Goal: Task Accomplishment & Management: Complete application form

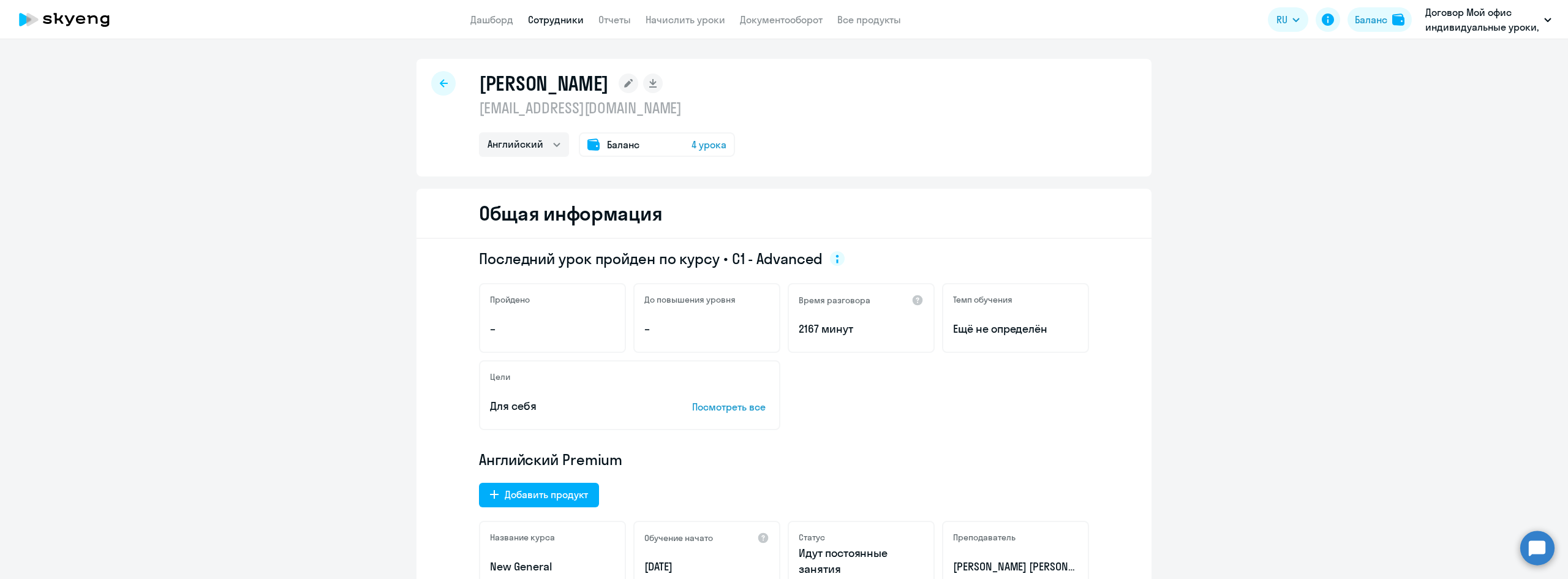
select select "english"
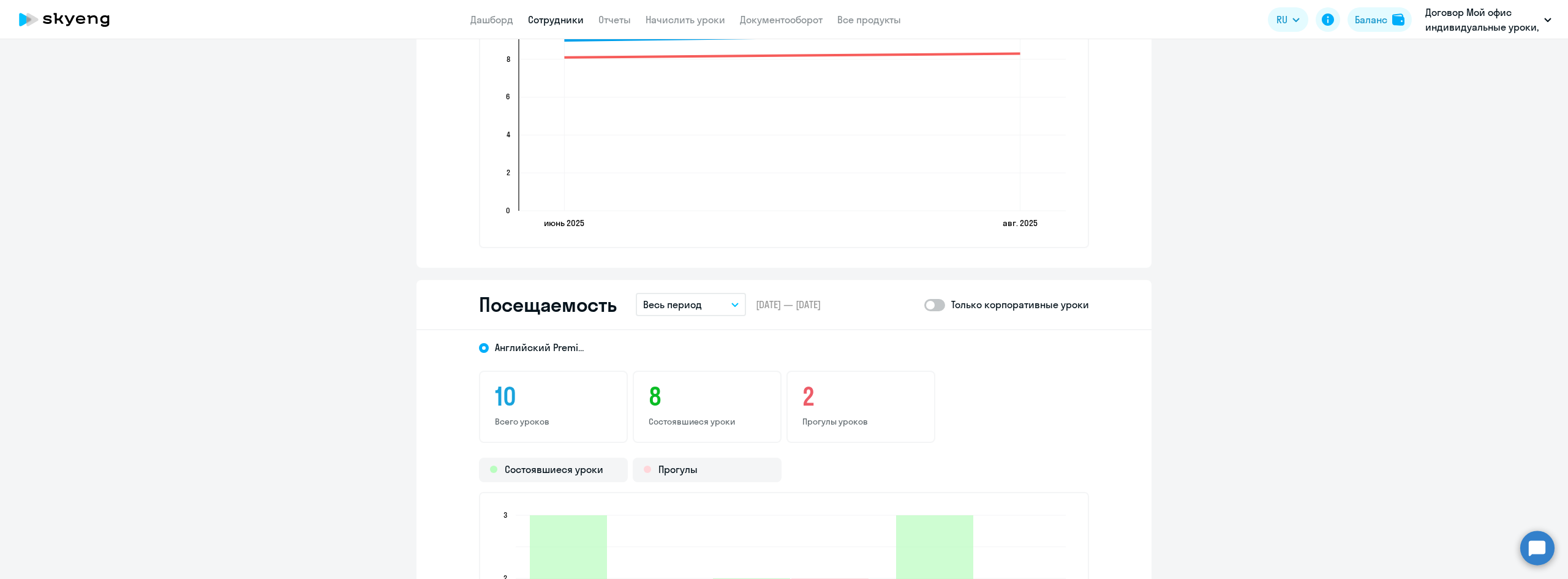
scroll to position [1244, 0]
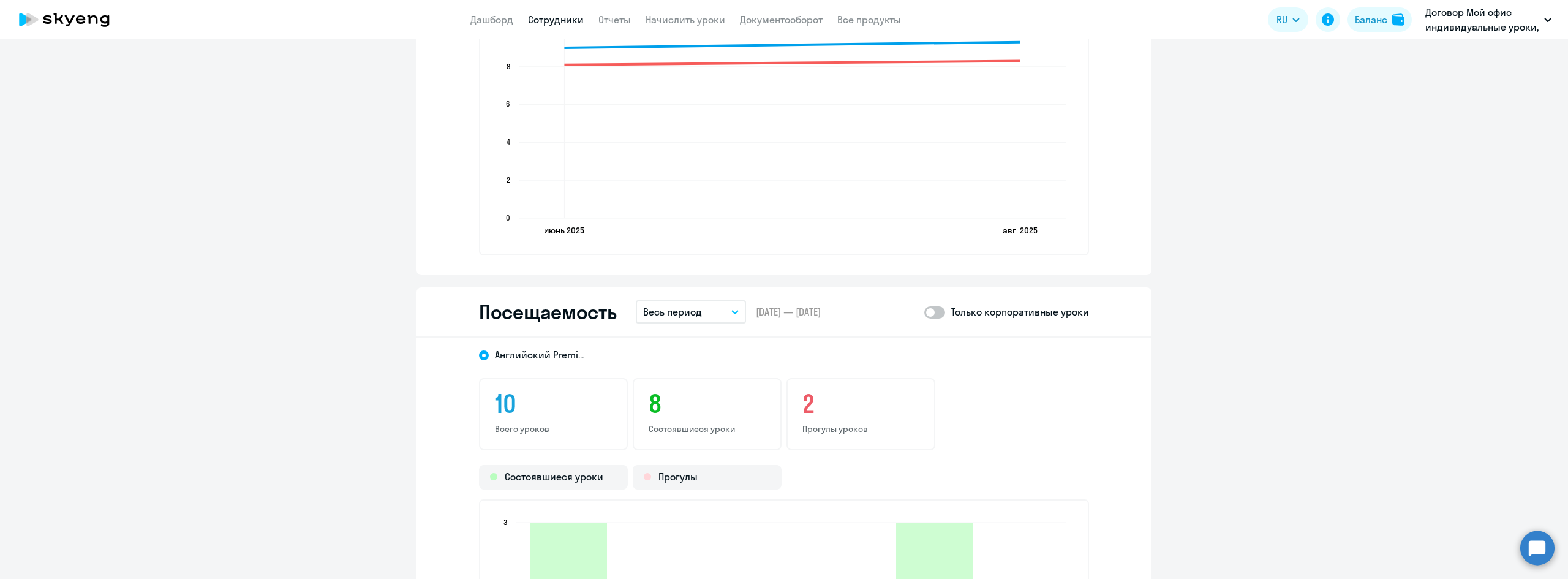
click at [555, 13] on link "Сотрудники" at bounding box center [556, 19] width 56 height 12
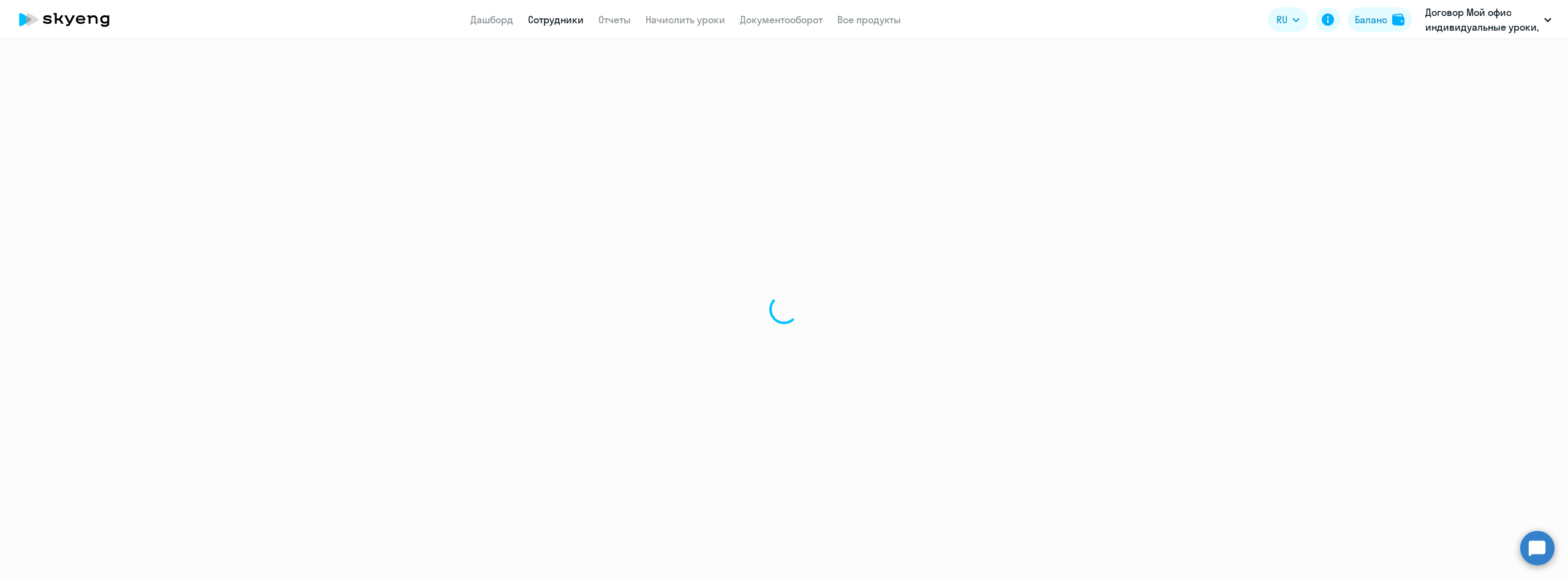
select select "30"
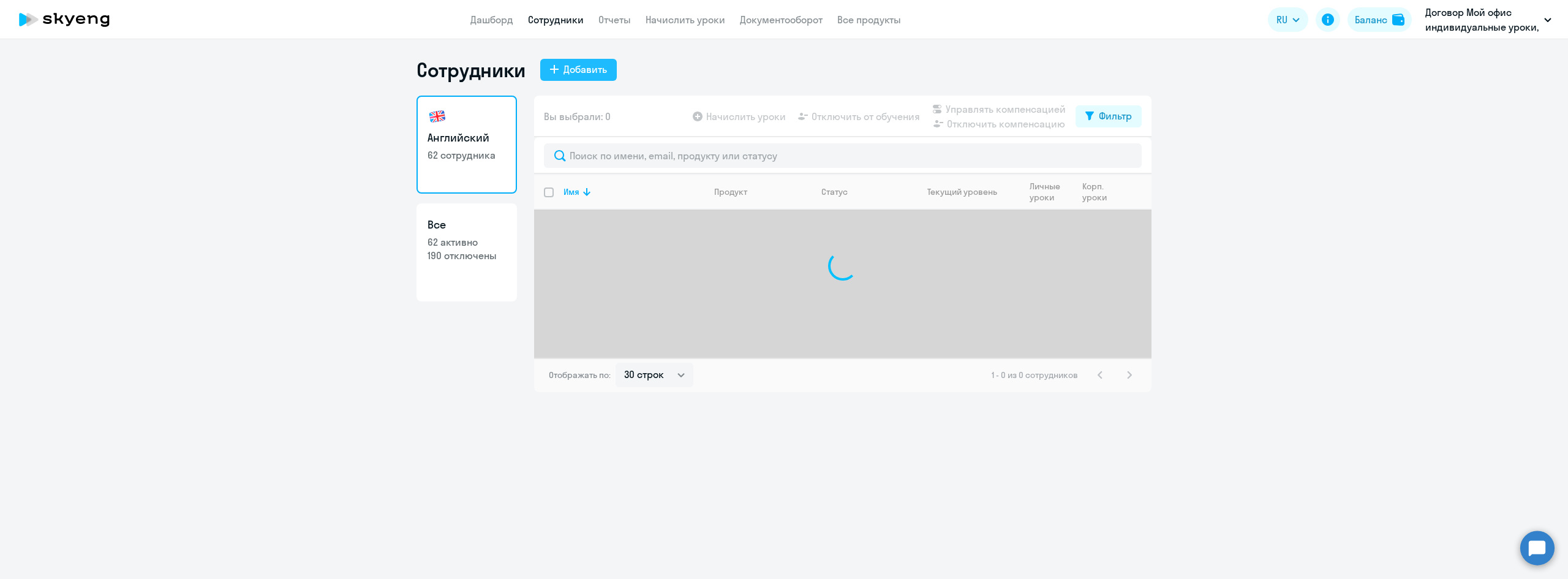
click at [563, 68] on div "Добавить" at bounding box center [585, 68] width 44 height 15
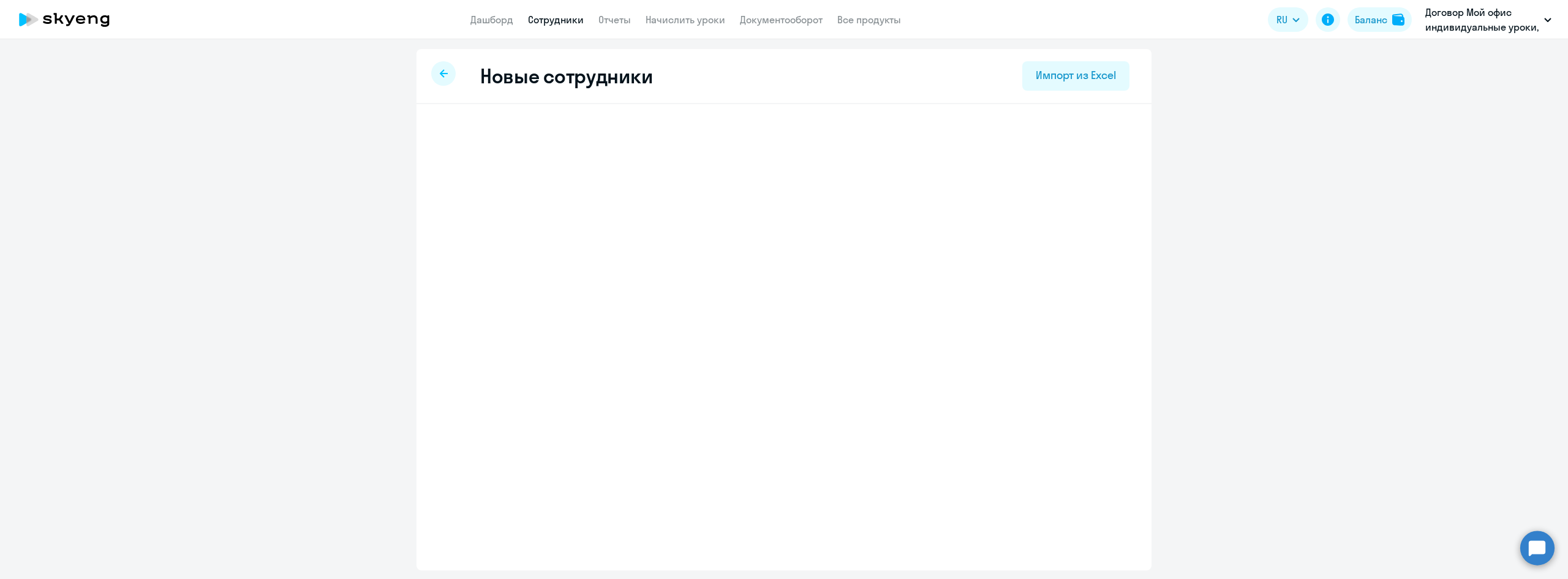
select select "english_adult_not_native_speaker"
select select "3"
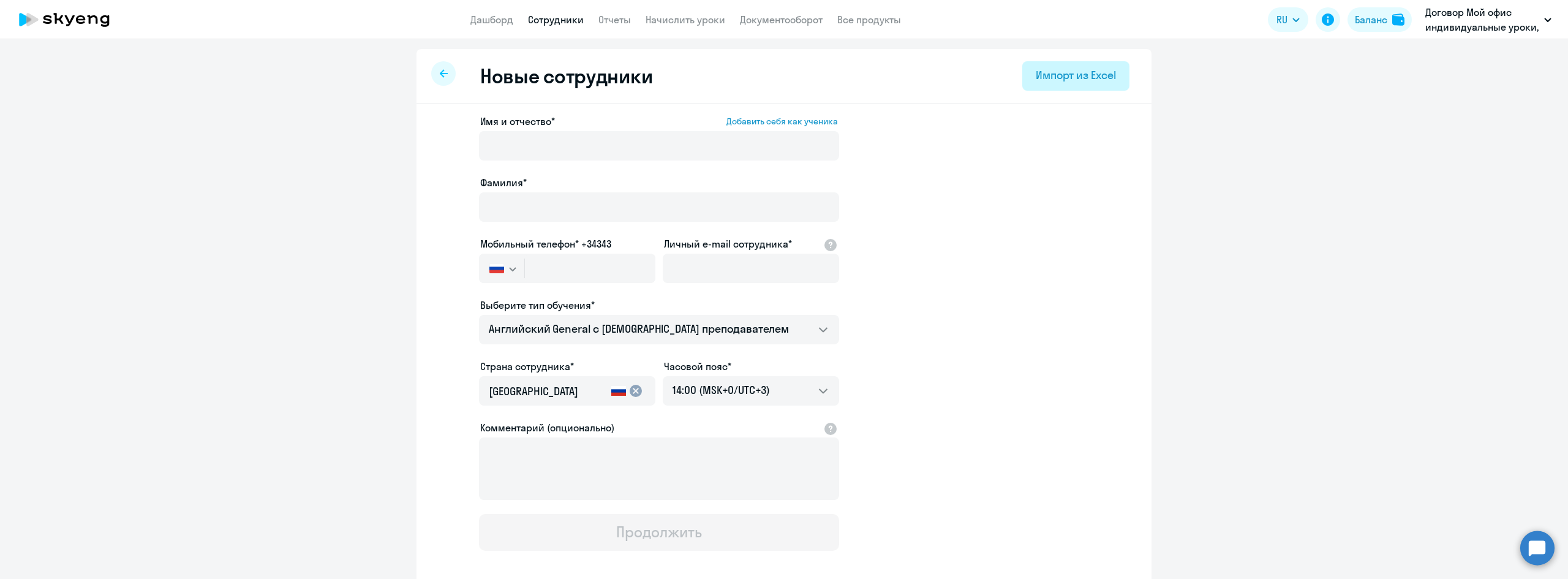
click at [1074, 70] on div "Импорт из Excel" at bounding box center [1076, 75] width 80 height 16
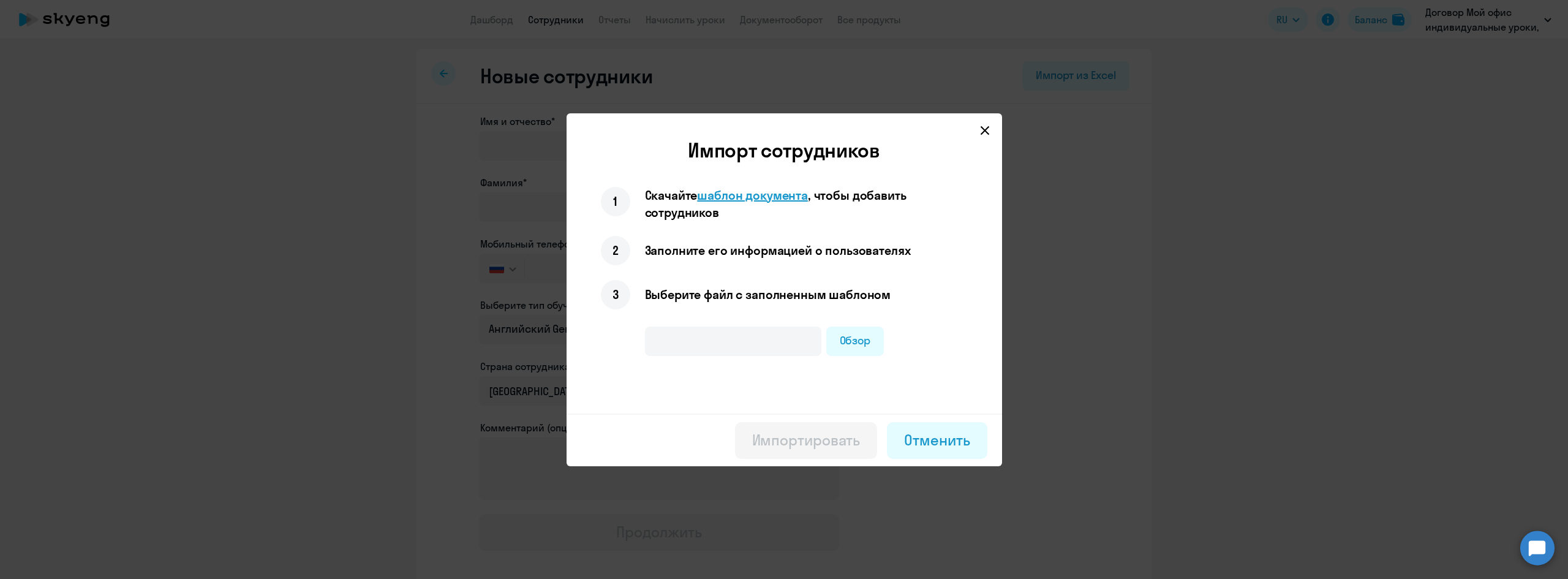
click at [766, 194] on span "шаблон документа" at bounding box center [752, 195] width 111 height 15
